Goal: Information Seeking & Learning: Check status

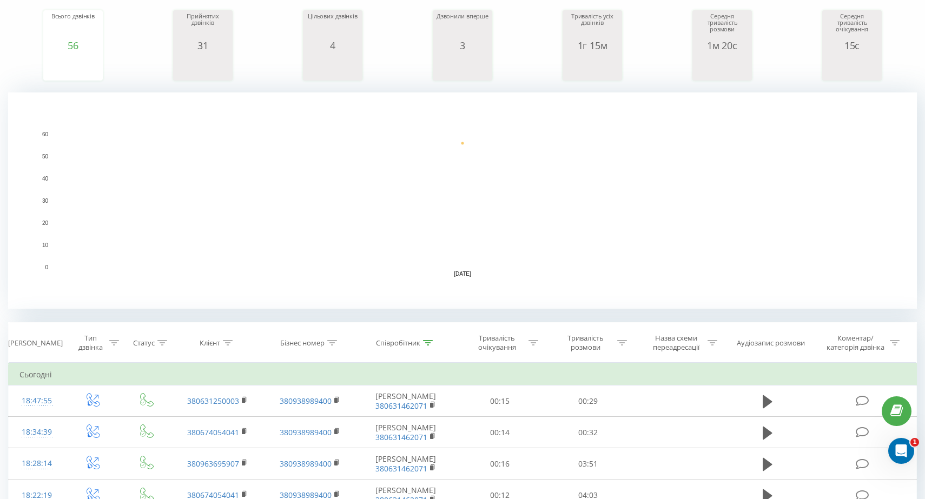
scroll to position [157, 0]
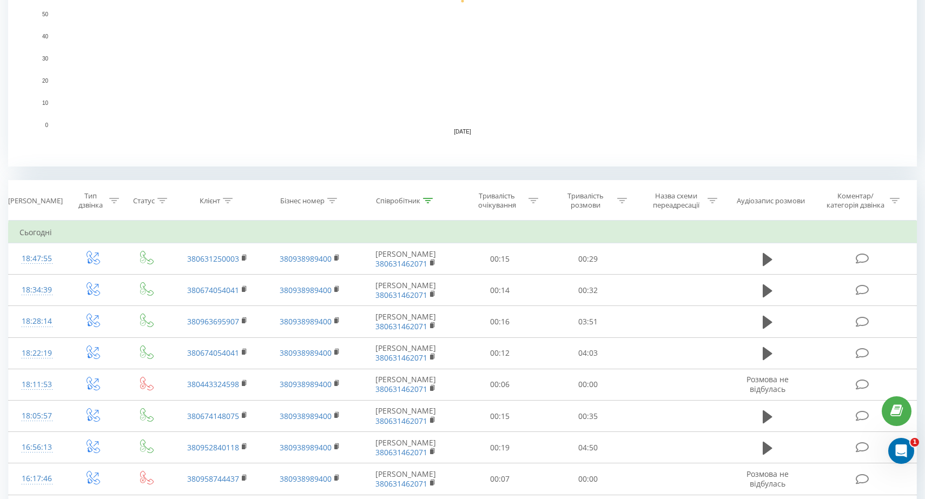
scroll to position [315, 0]
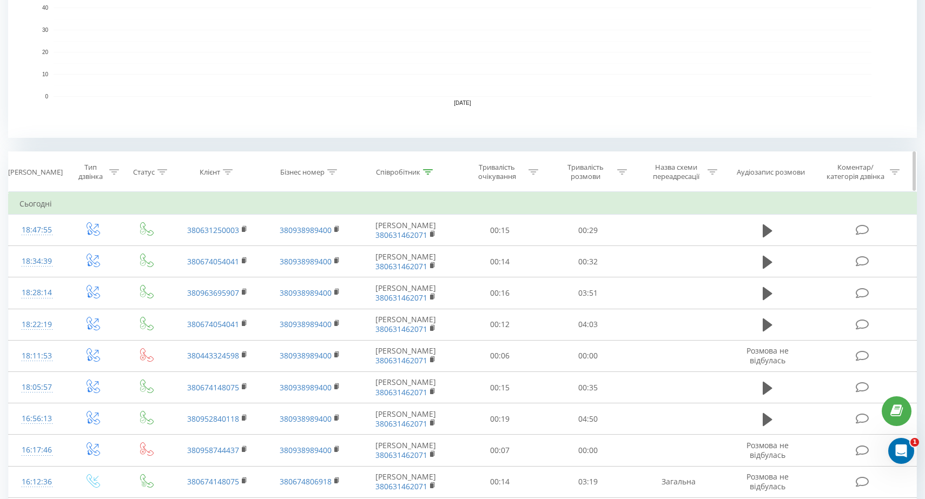
click at [429, 174] on icon at bounding box center [428, 171] width 10 height 5
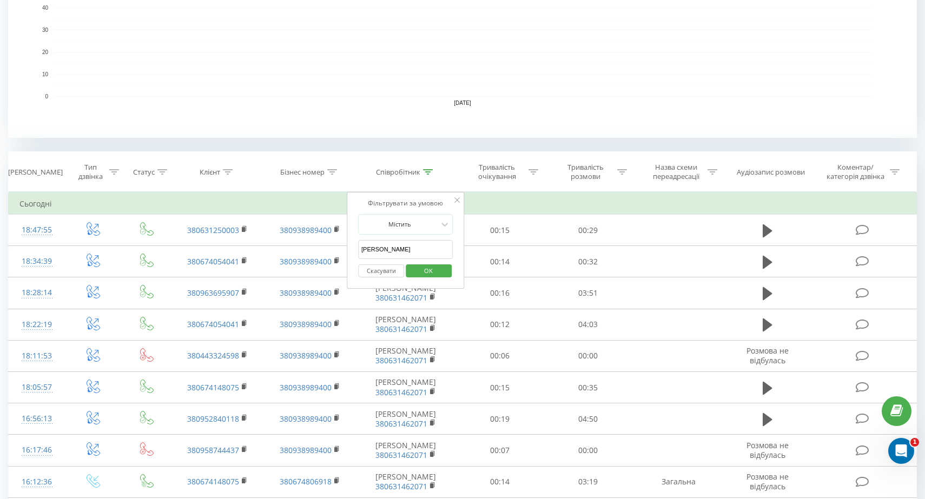
drag, startPoint x: 433, startPoint y: 250, endPoint x: 354, endPoint y: 238, distance: 80.5
click at [354, 238] on div "Фільтрувати за умовою Містить Руденко Марія Скасувати OK" at bounding box center [406, 240] width 118 height 97
click at [223, 172] on div "Клієнт" at bounding box center [216, 172] width 33 height 9
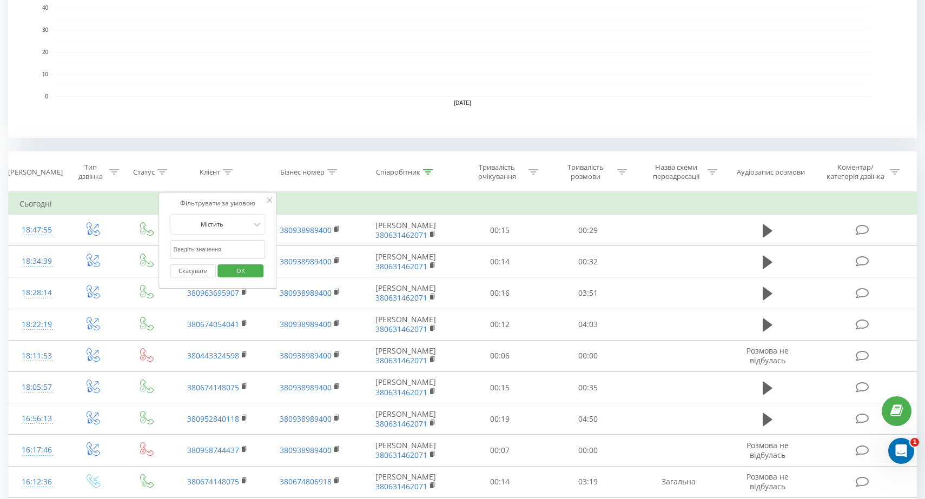
click at [233, 250] on input "text" at bounding box center [217, 249] width 95 height 19
type input "9690"
click at [248, 269] on span "OK" at bounding box center [241, 270] width 30 height 17
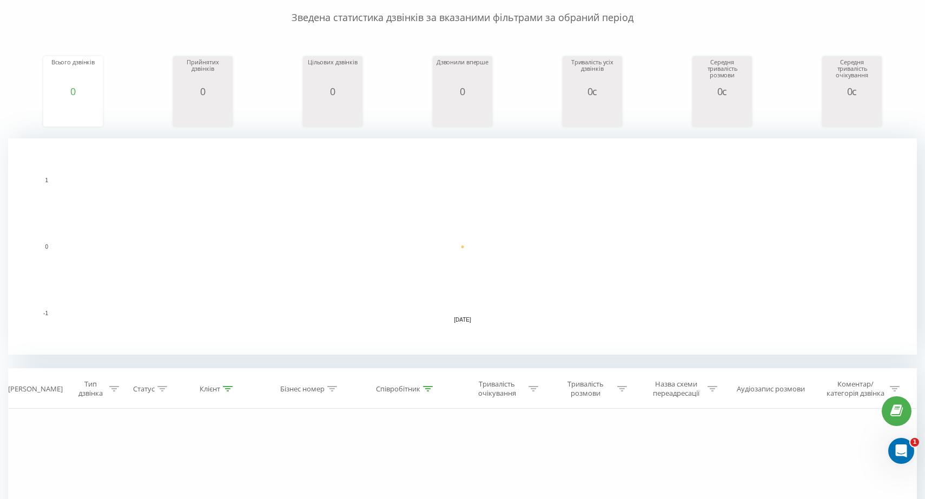
scroll to position [99, 0]
click at [419, 396] on th "Співробітник" at bounding box center [406, 389] width 100 height 40
click at [419, 384] on div "Співробітник" at bounding box center [398, 388] width 44 height 9
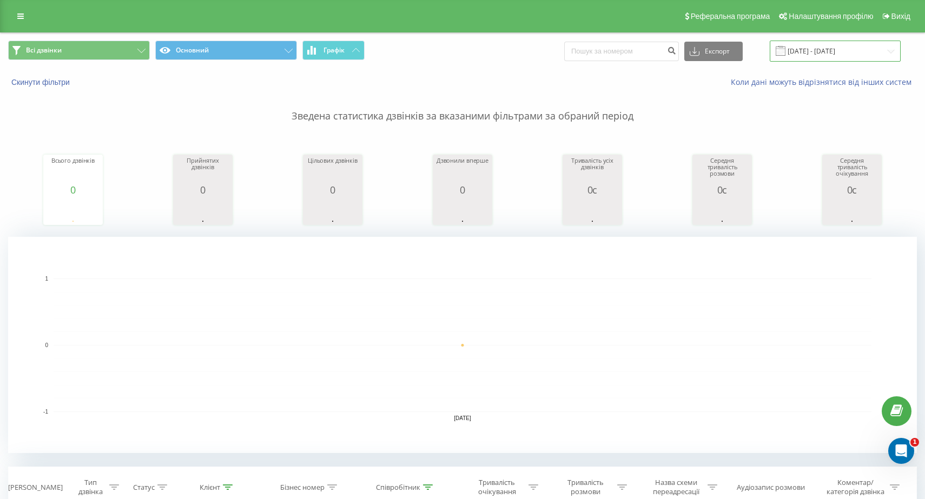
click at [882, 49] on input "[DATE] - [DATE]" at bounding box center [835, 51] width 131 height 21
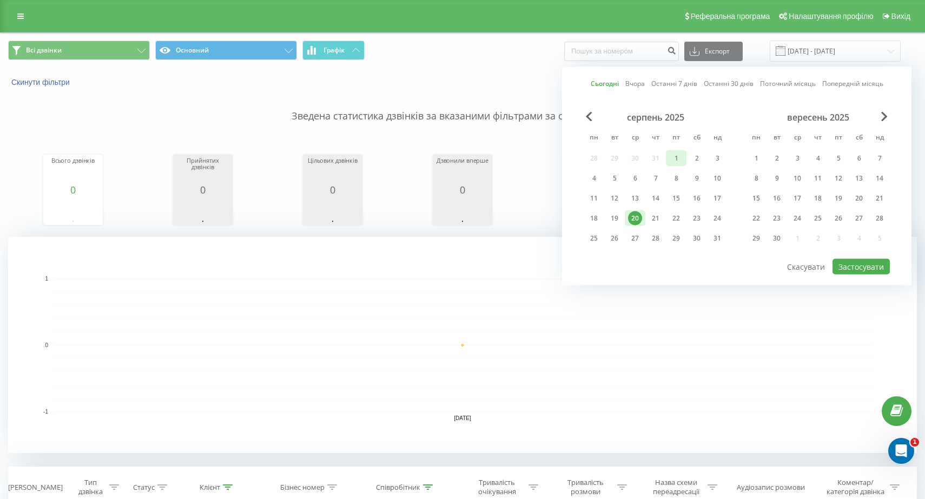
click at [680, 154] on div "1" at bounding box center [676, 159] width 14 height 14
click at [633, 222] on div "20" at bounding box center [635, 219] width 14 height 14
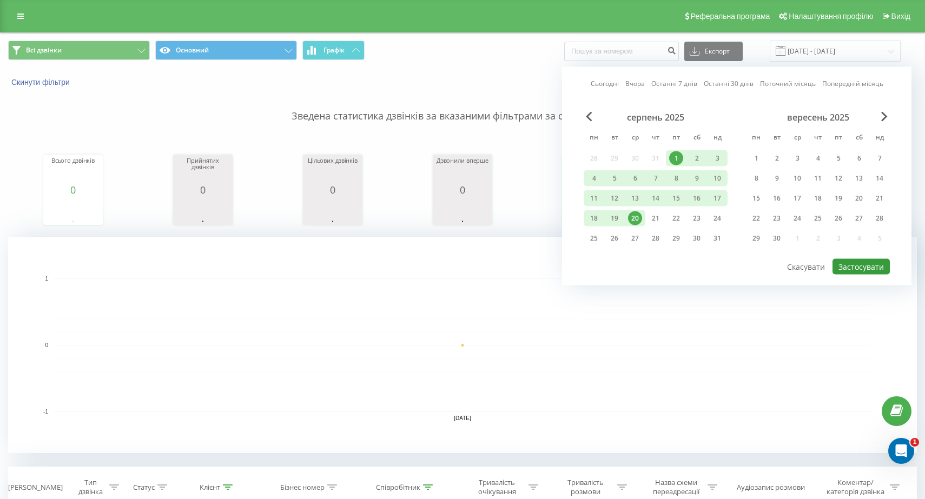
click at [846, 265] on button "Застосувати" at bounding box center [861, 267] width 57 height 16
type input "01.08.2025 - 20.08.2025"
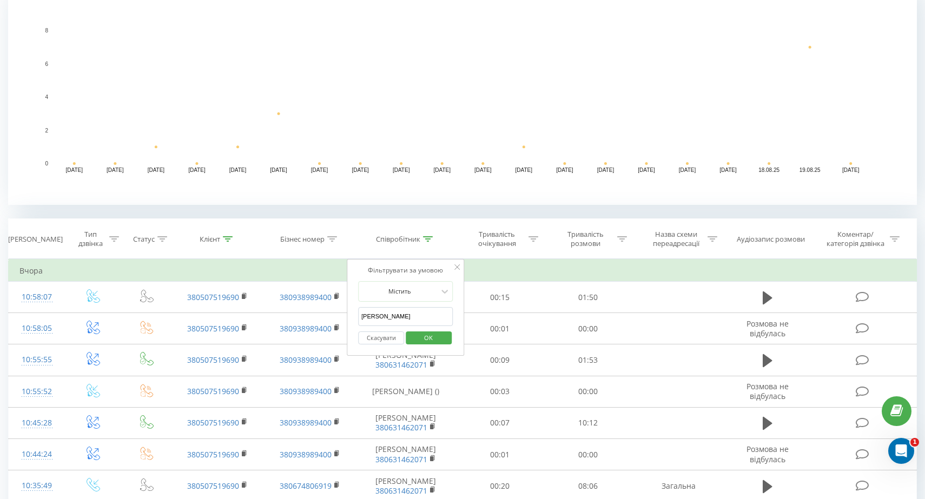
scroll to position [260, 0]
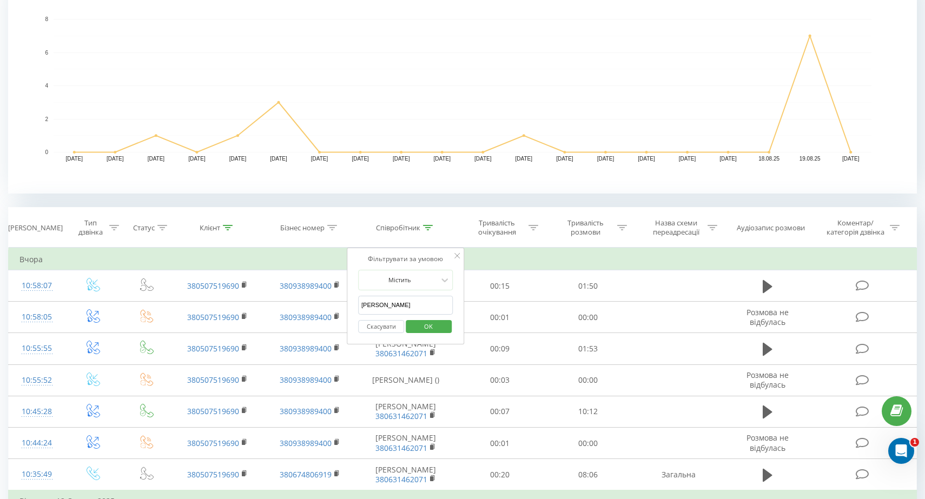
click at [427, 199] on div "Всі дзвінки Основний Графік Експорт .csv .xls .xlsx 01.08.2025 - 20.08.2025 Ски…" at bounding box center [462, 290] width 909 height 1034
drag, startPoint x: 431, startPoint y: 301, endPoint x: 418, endPoint y: 314, distance: 18.0
click at [418, 314] on form "Містить Руденко Марія Скасувати OK" at bounding box center [405, 304] width 95 height 69
click at [443, 330] on button "OK" at bounding box center [429, 327] width 46 height 14
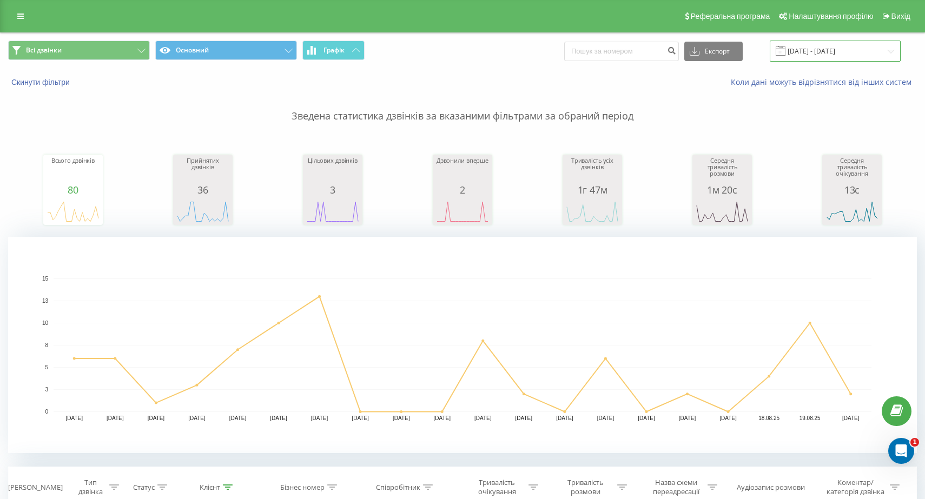
click at [890, 52] on input "01.08.2025 - 20.08.2025" at bounding box center [835, 51] width 131 height 21
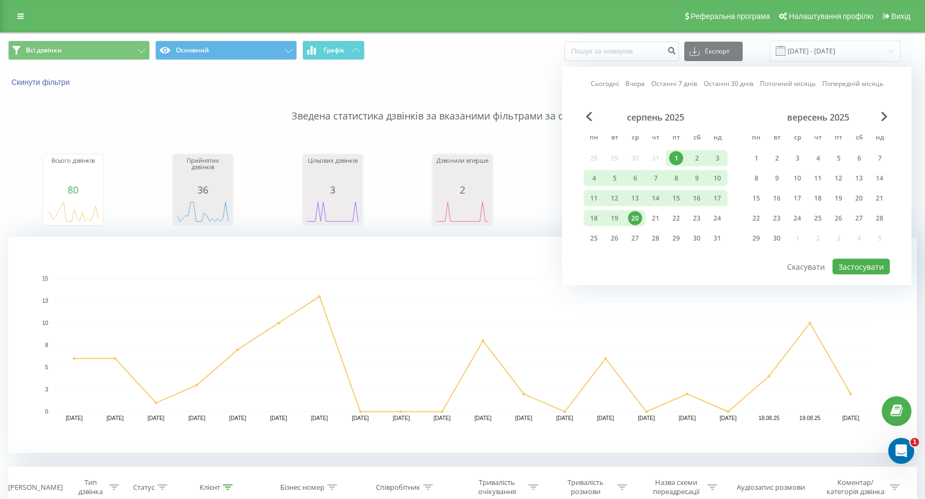
click at [589, 108] on div "Сьогодні Вчора Останні 7 днів Останні 30 днів Поточний місяць Попередній місяць…" at bounding box center [737, 176] width 350 height 219
click at [589, 114] on span "Previous Month" at bounding box center [589, 117] width 6 height 10
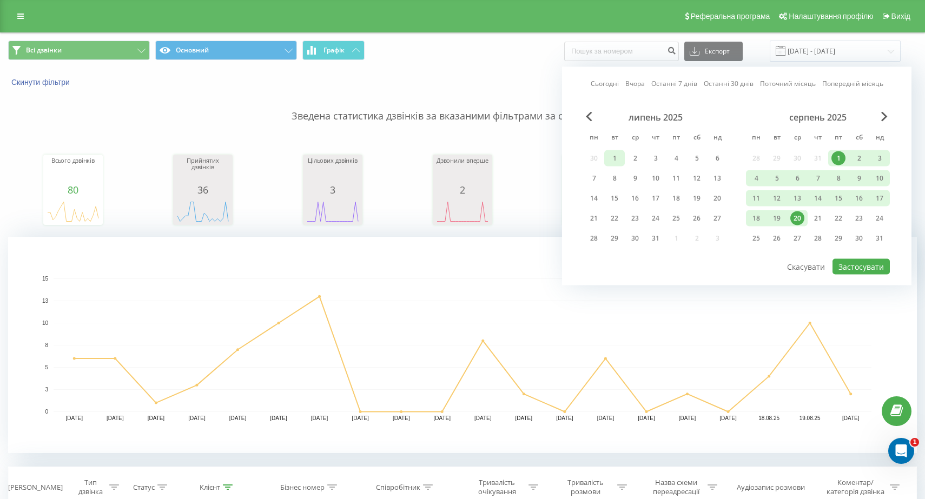
click at [620, 161] on div "1" at bounding box center [615, 159] width 14 height 14
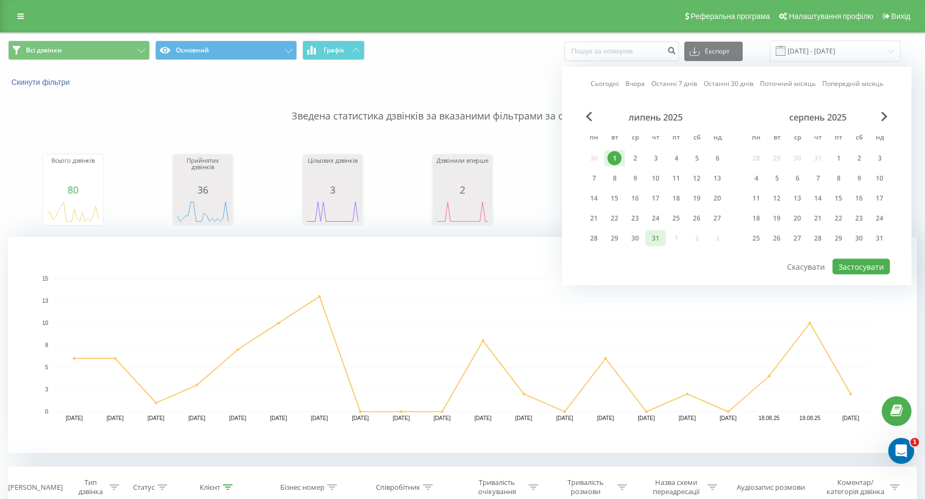
click at [657, 239] on div "31" at bounding box center [656, 239] width 14 height 14
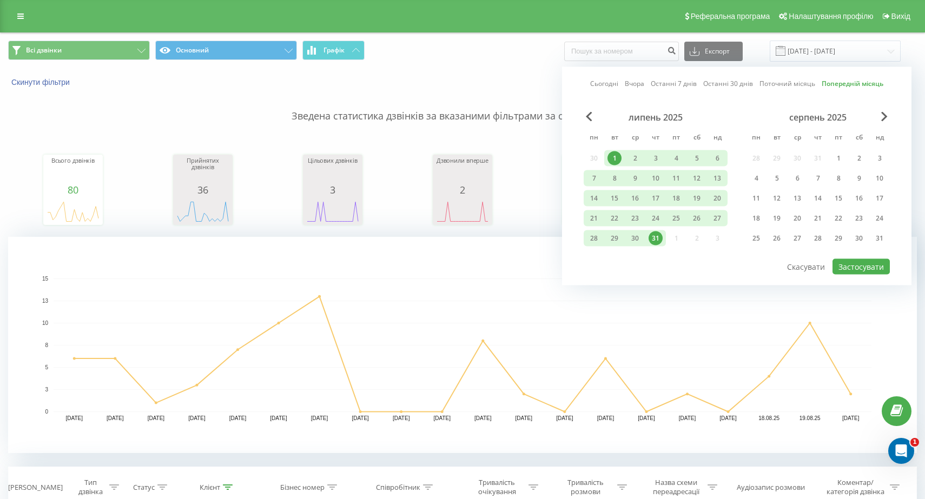
click at [848, 278] on div "Сьогодні Вчора Останні 7 днів Останні 30 днів Поточний місяць Попередній місяць…" at bounding box center [737, 176] width 350 height 219
click at [849, 267] on button "Застосувати" at bounding box center [861, 267] width 57 height 16
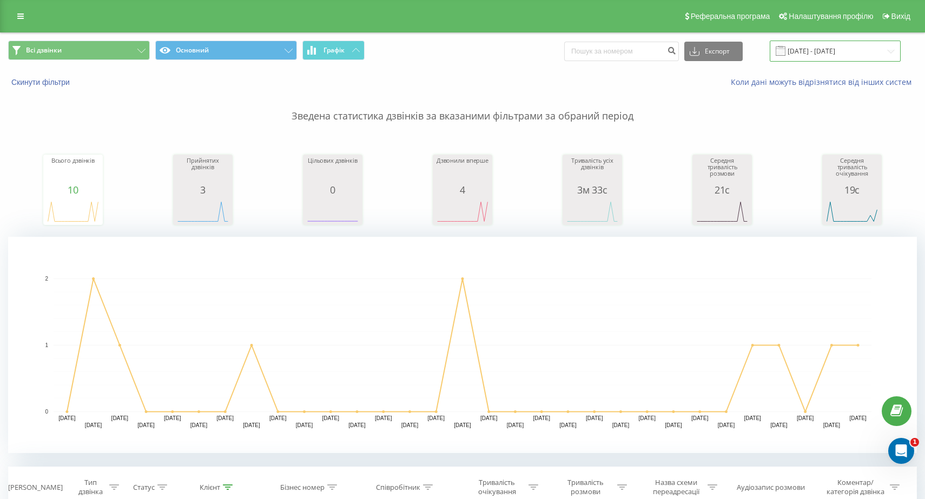
click at [889, 51] on input "01.07.2025 - 31.07.2025" at bounding box center [835, 51] width 131 height 21
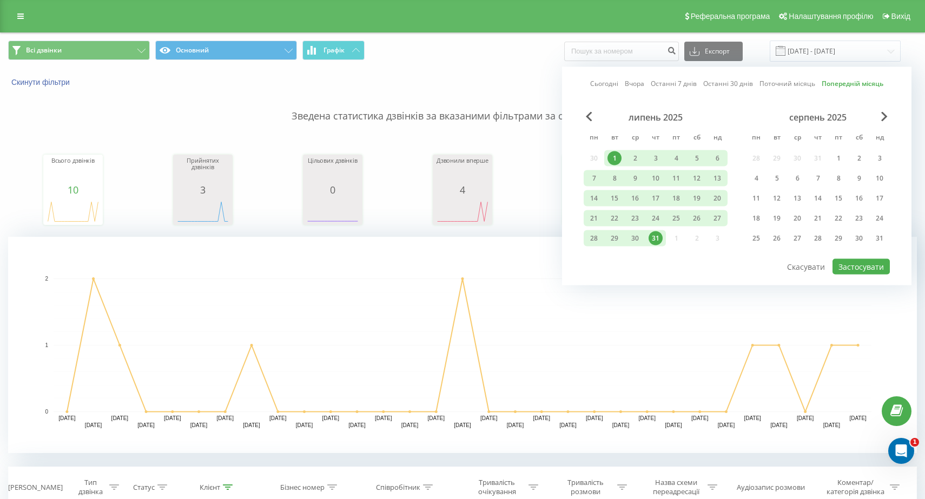
click at [588, 109] on div "Сьогодні Вчора Останні 7 днів Останні 30 днів Поточний місяць Попередній місяць…" at bounding box center [737, 176] width 350 height 219
click at [584, 116] on div "липень 2025" at bounding box center [656, 117] width 144 height 11
click at [587, 115] on span "Previous Month" at bounding box center [589, 117] width 6 height 10
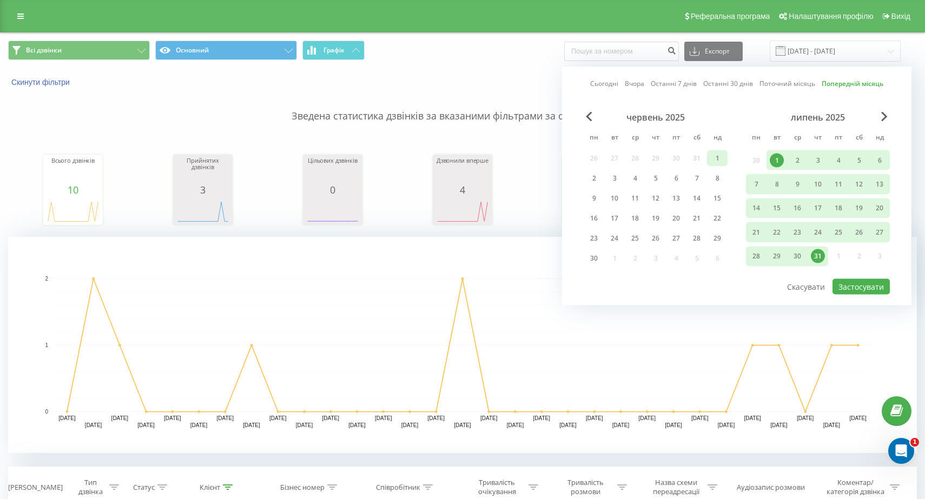
click at [723, 157] on div "1" at bounding box center [718, 159] width 14 height 14
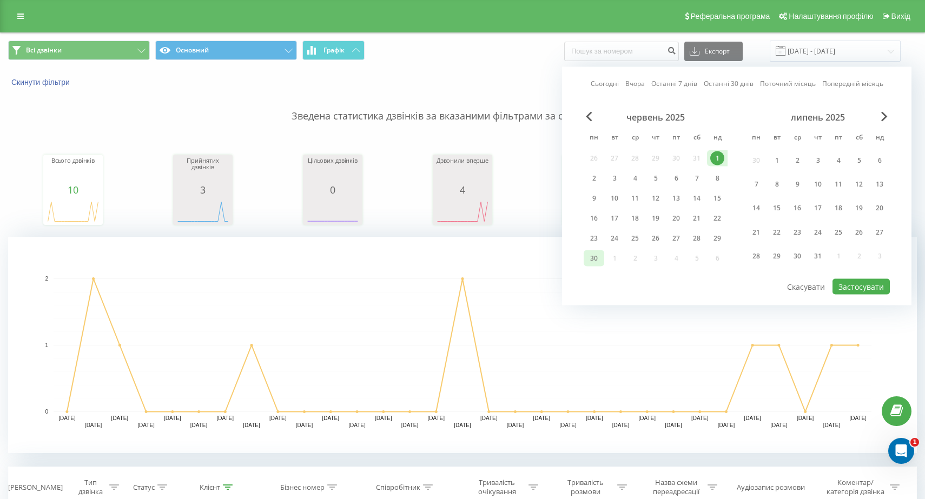
click at [600, 253] on div "30" at bounding box center [594, 259] width 14 height 14
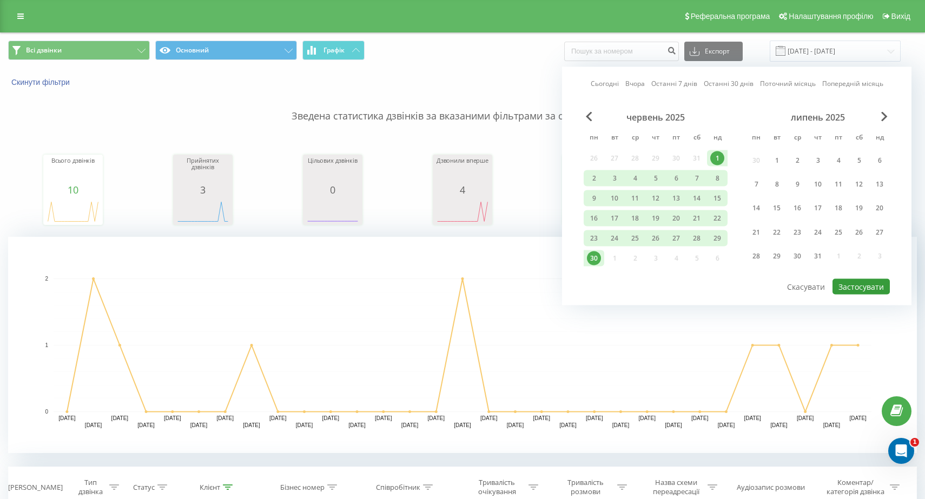
click at [835, 281] on button "Застосувати" at bounding box center [861, 287] width 57 height 16
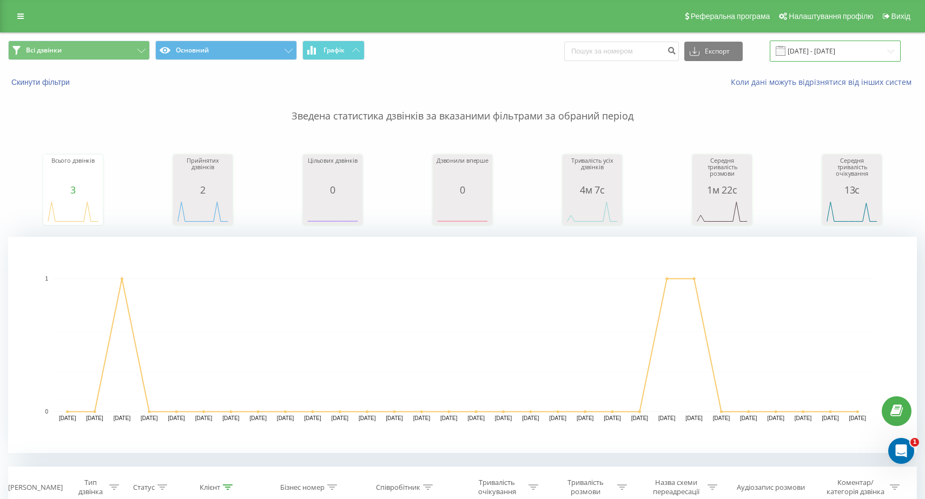
click at [891, 51] on input "01.06.2025 - 30.06.2025" at bounding box center [835, 51] width 131 height 21
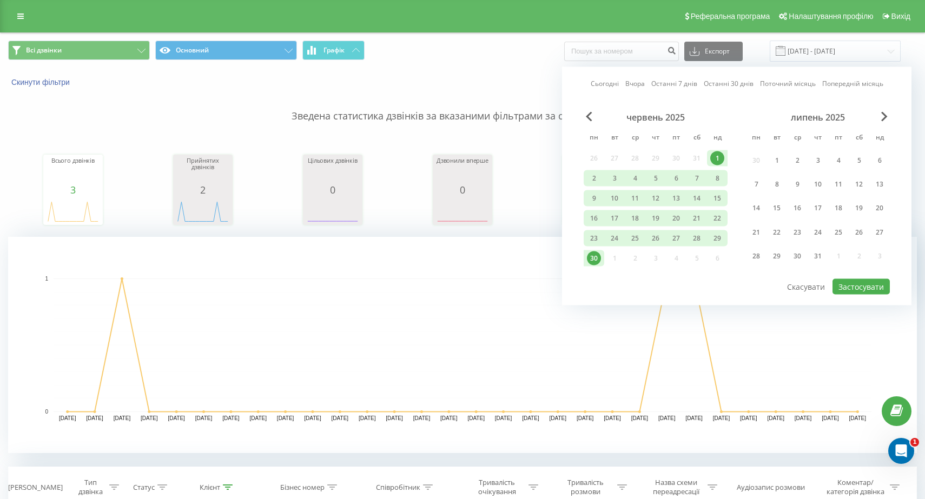
click at [584, 113] on div "червень 2025" at bounding box center [656, 117] width 144 height 11
click at [591, 114] on span "Previous Month" at bounding box center [589, 117] width 6 height 10
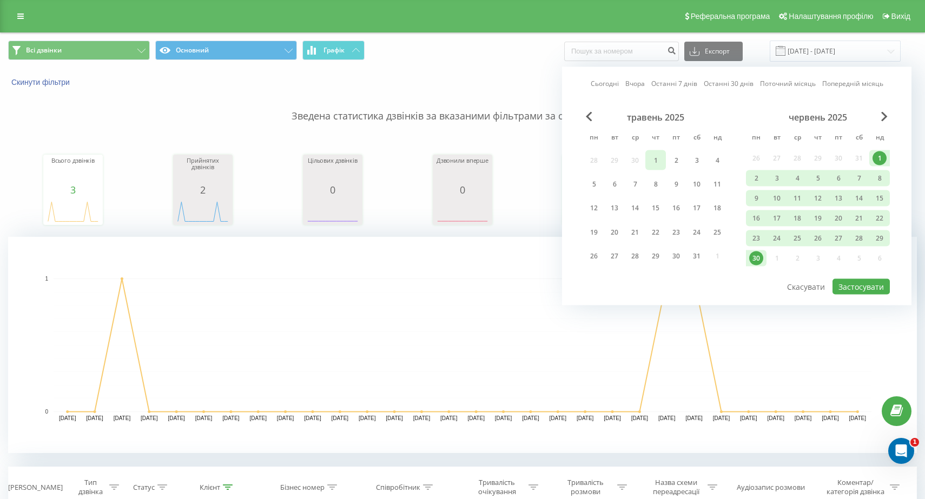
click at [662, 167] on div "1" at bounding box center [656, 160] width 14 height 14
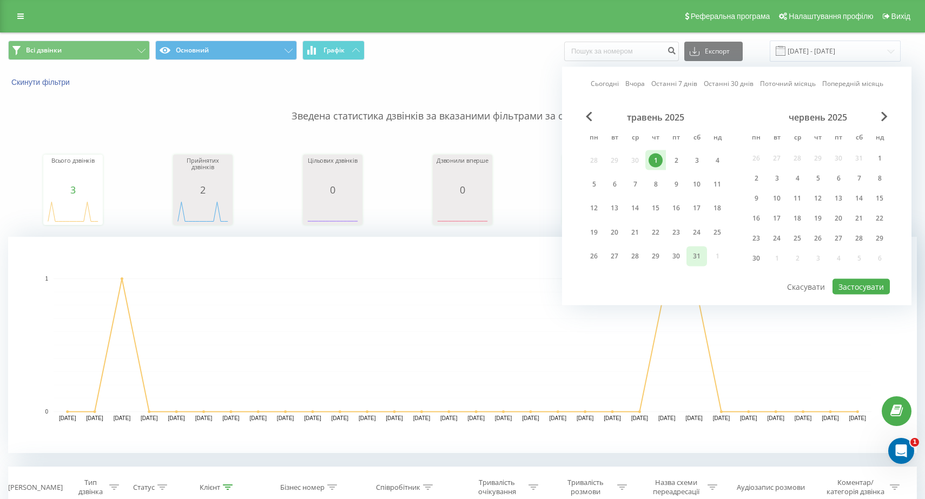
click at [697, 253] on div "31" at bounding box center [697, 256] width 14 height 14
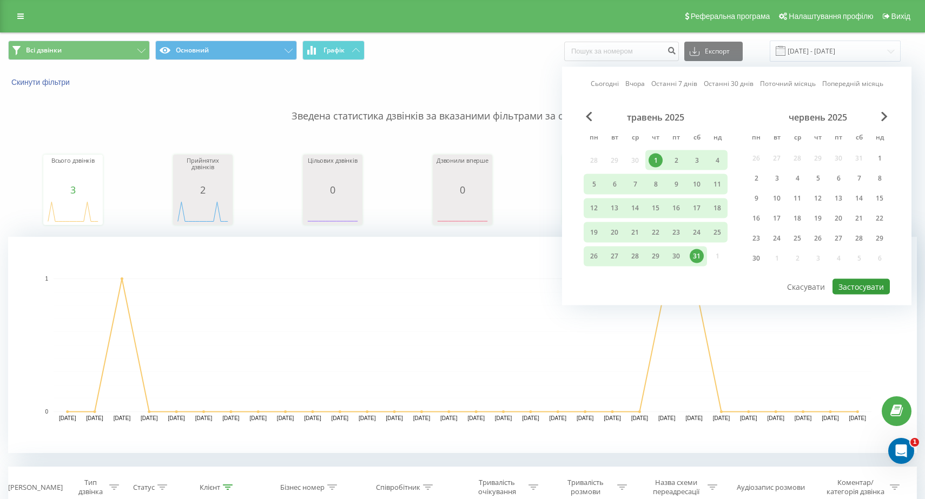
click at [863, 289] on button "Застосувати" at bounding box center [861, 287] width 57 height 16
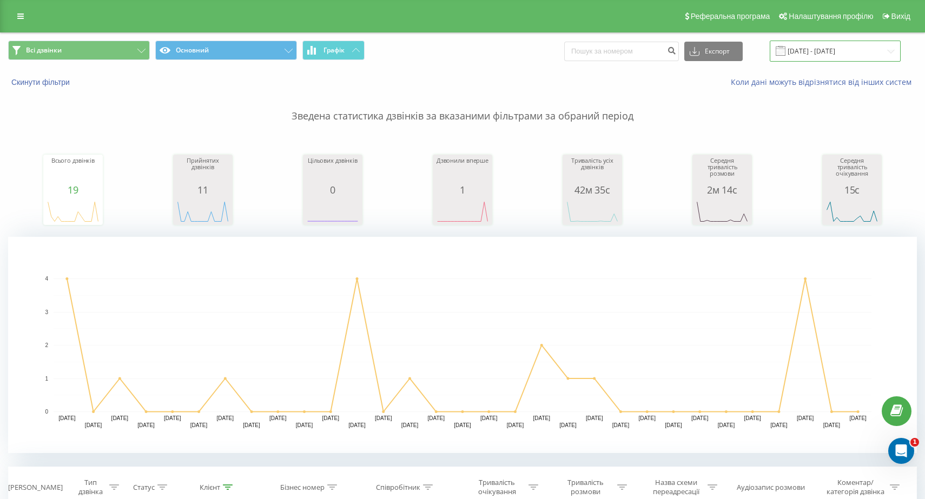
click at [896, 55] on input "01.05.2025 - 31.05.2025" at bounding box center [835, 51] width 131 height 21
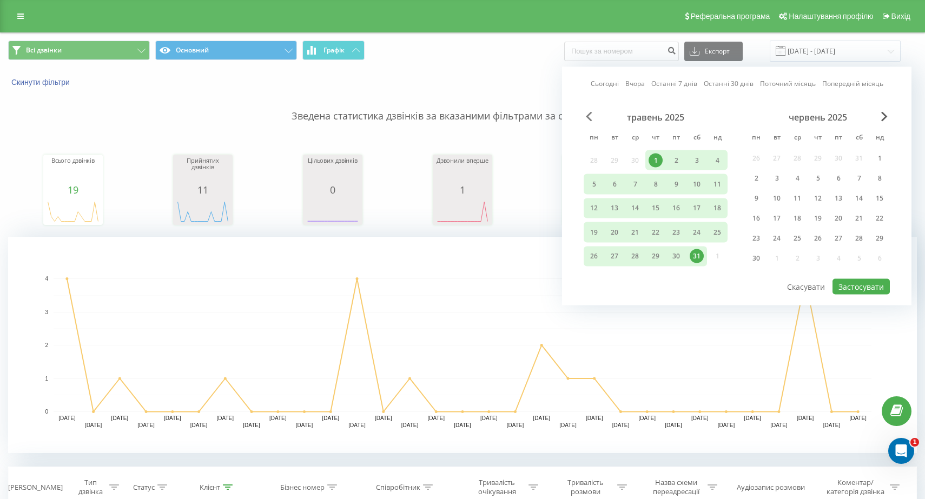
click at [590, 117] on span "Previous Month" at bounding box center [589, 117] width 6 height 10
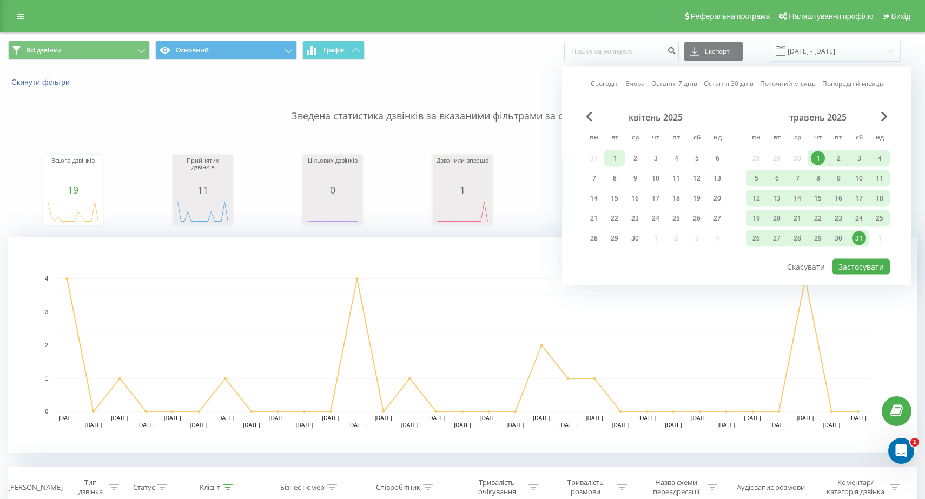
click at [617, 158] on div "1" at bounding box center [615, 159] width 14 height 14
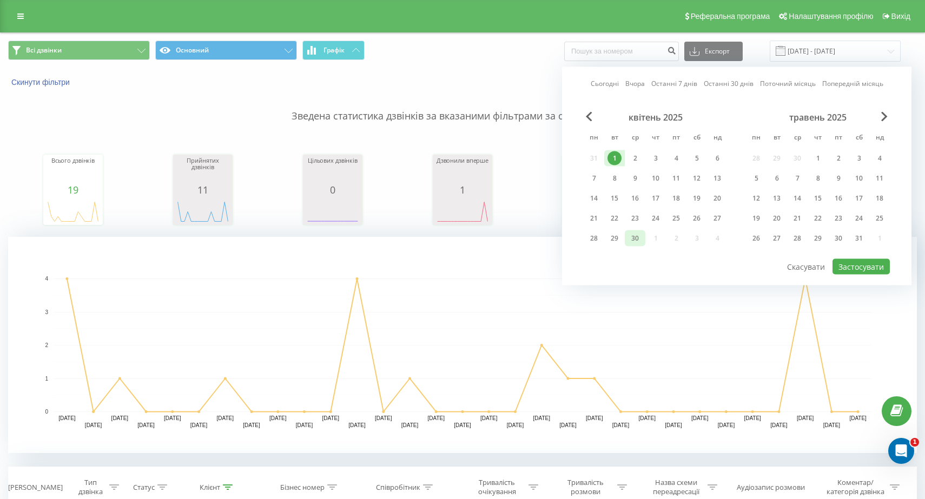
click at [641, 241] on div "30" at bounding box center [635, 239] width 14 height 14
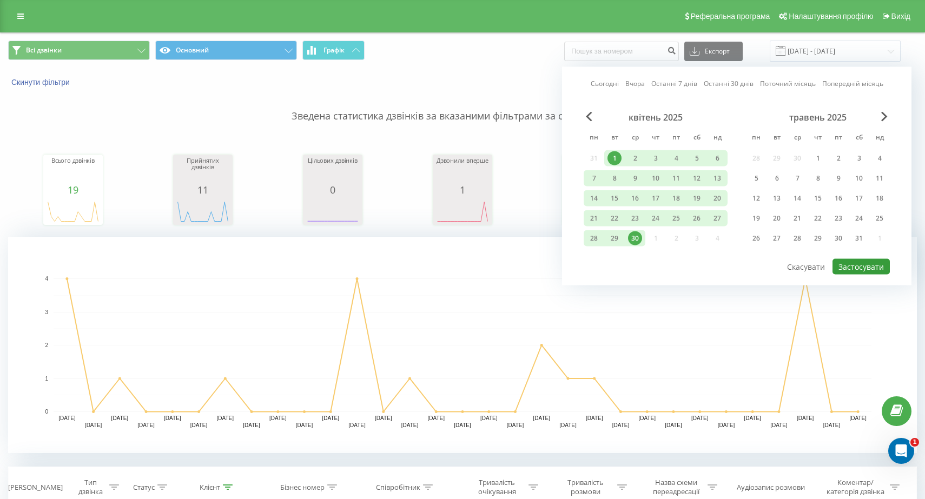
click at [868, 265] on button "Застосувати" at bounding box center [861, 267] width 57 height 16
type input "01.04.2025 - 30.04.2025"
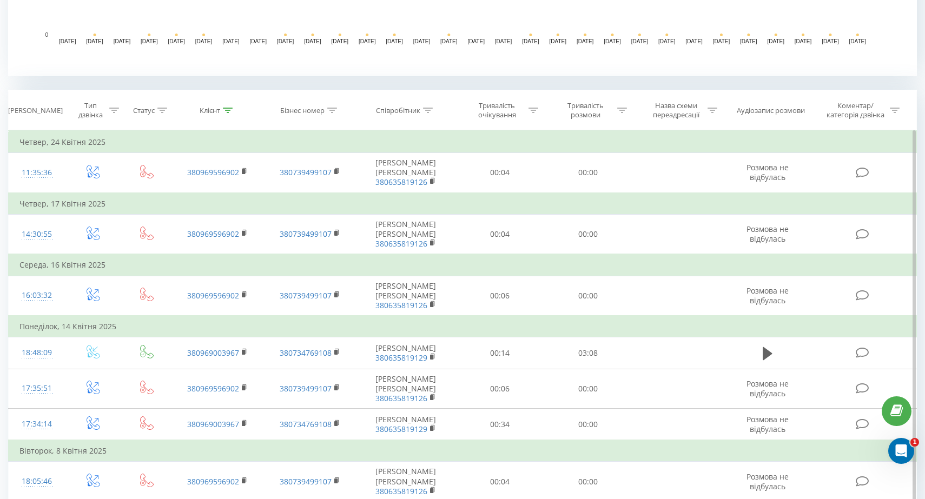
scroll to position [341, 0]
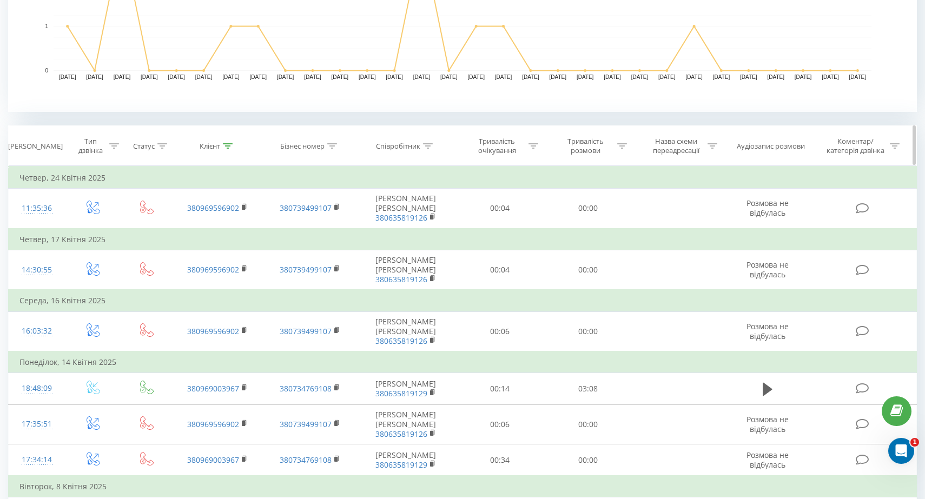
click at [213, 146] on div "Клієнт" at bounding box center [210, 146] width 21 height 9
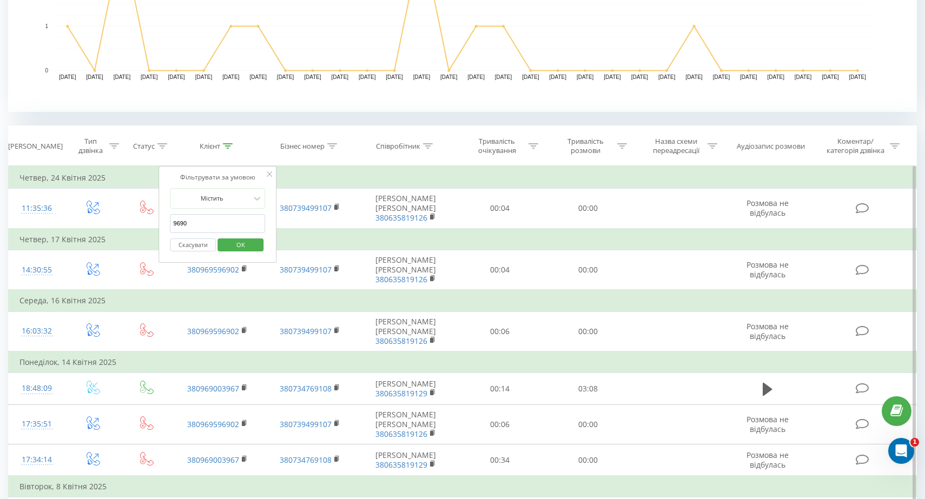
click at [233, 242] on span "OK" at bounding box center [241, 244] width 30 height 17
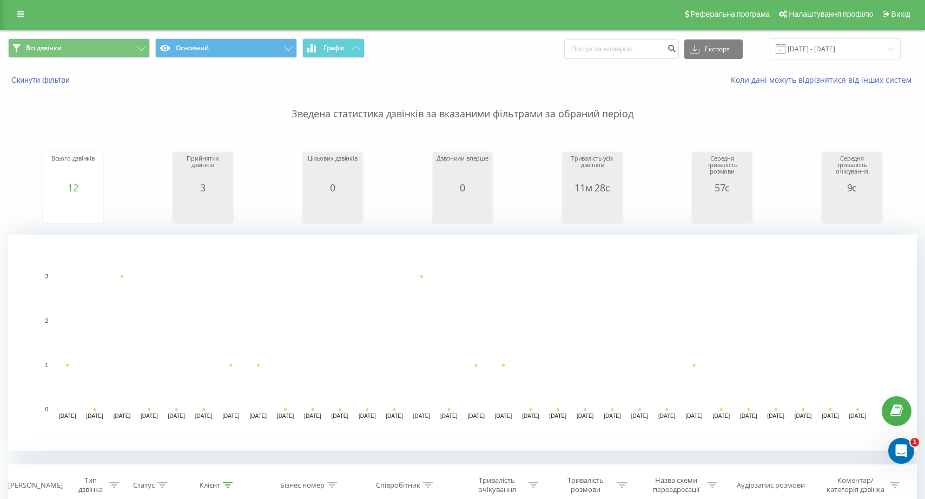
scroll to position [0, 0]
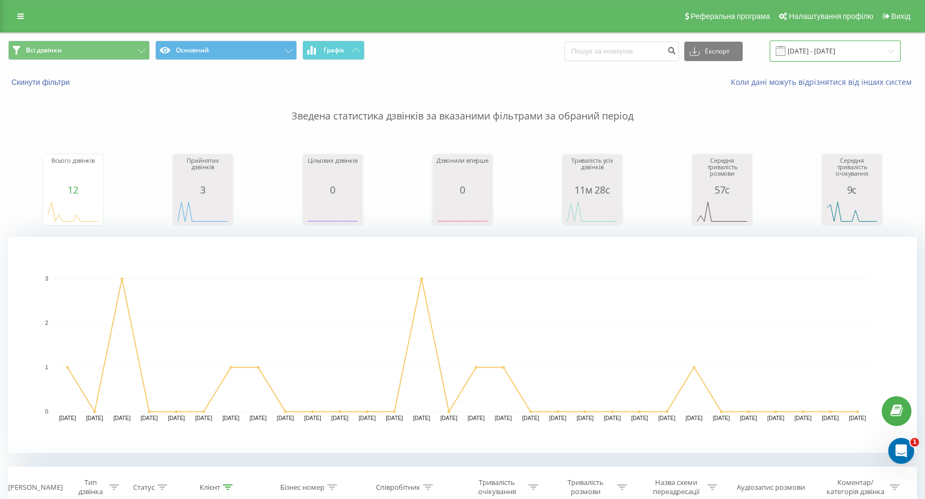
click at [892, 49] on input "01.04.2025 - 30.04.2025" at bounding box center [835, 51] width 131 height 21
